Goal: Task Accomplishment & Management: Manage account settings

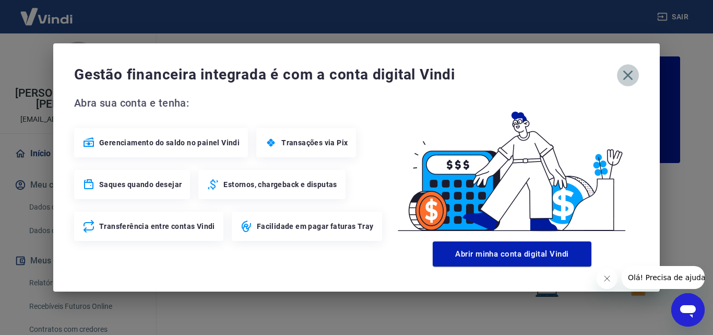
click at [627, 76] on icon "button" at bounding box center [628, 75] width 17 height 17
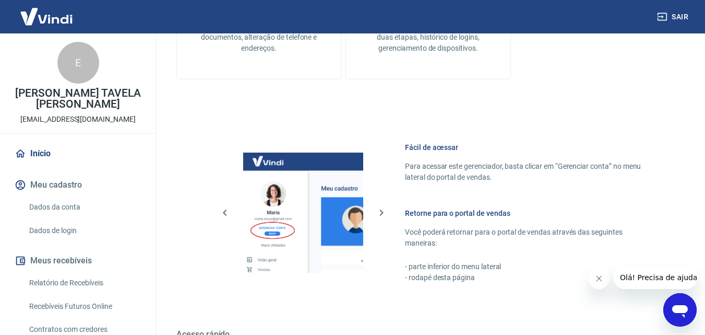
scroll to position [630, 0]
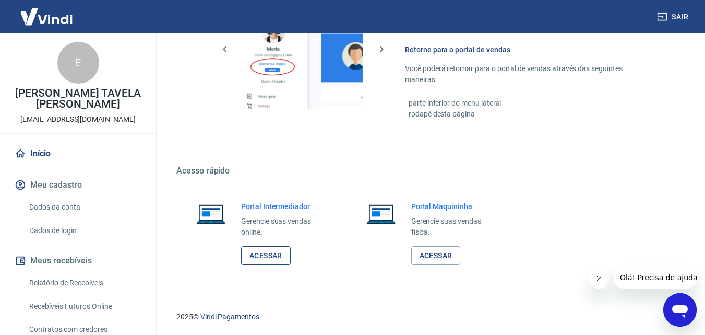
click at [266, 250] on link "Acessar" at bounding box center [266, 255] width 50 height 19
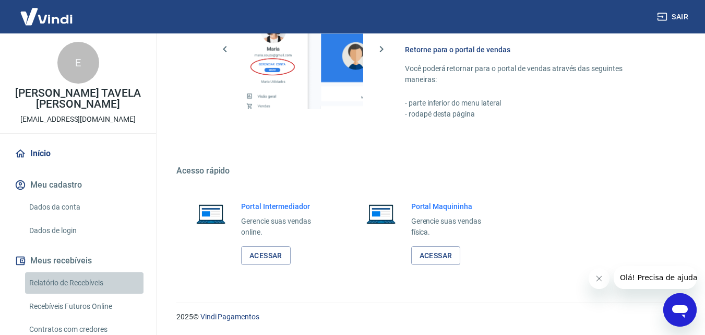
click at [87, 281] on link "Relatório de Recebíveis" at bounding box center [84, 282] width 119 height 21
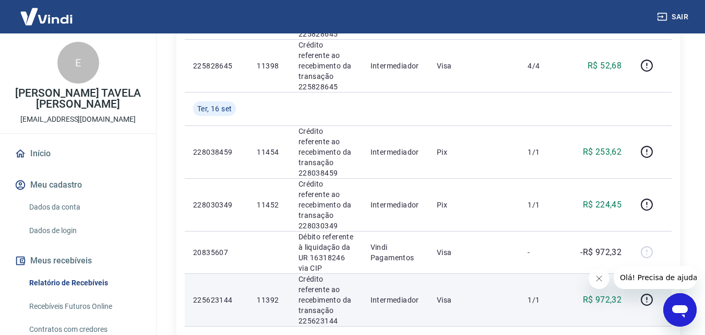
scroll to position [365, 0]
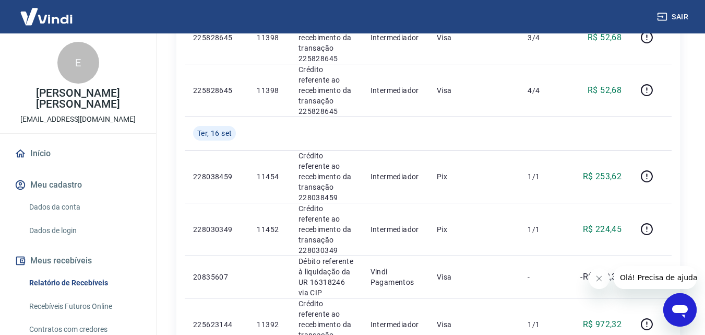
scroll to position [365, 0]
